Goal: Book appointment/travel/reservation

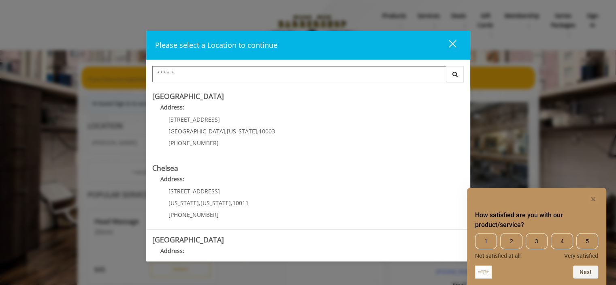
click at [203, 77] on input "Search Center" at bounding box center [299, 74] width 294 height 16
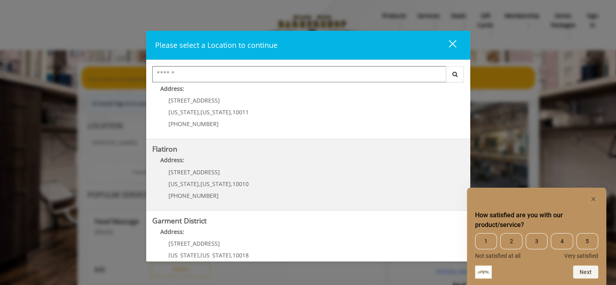
scroll to position [186, 0]
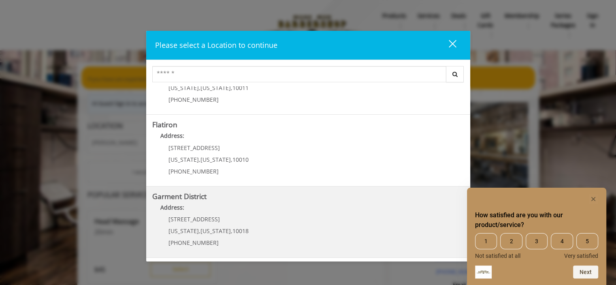
click at [253, 218] on District "Garment District Address: 1400 Broadway New York , New York , 10018 (212) 997-4…" at bounding box center [308, 221] width 312 height 59
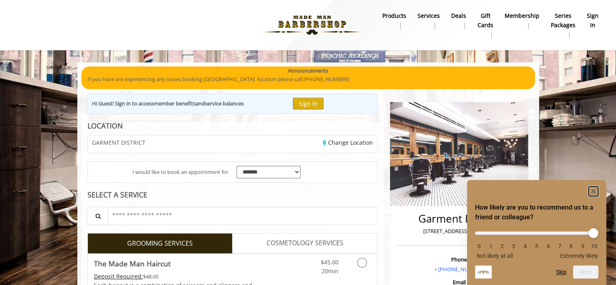
click at [591, 190] on rect "Hide survey" at bounding box center [594, 191] width 10 height 10
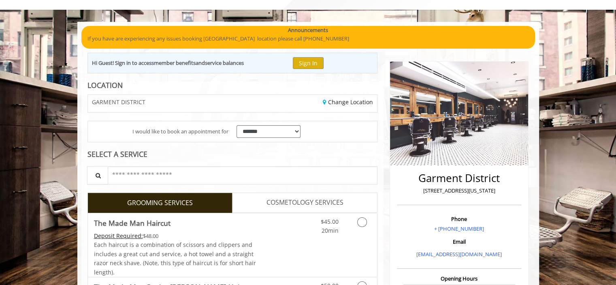
click at [287, 207] on span "COSMETOLOGY SERVICES" at bounding box center [305, 202] width 77 height 11
